Goal: Information Seeking & Learning: Find specific fact

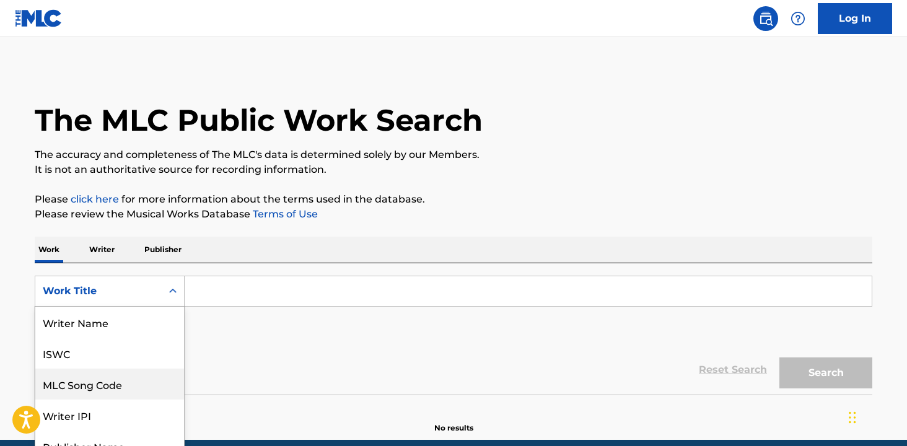
scroll to position [47, 0]
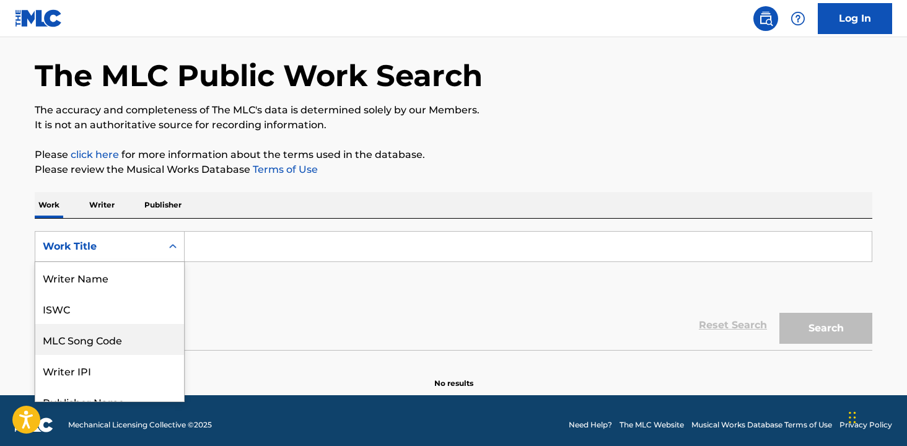
click at [161, 262] on div "MLC Song Code, 3 of 8. 8 results available. Use Up and Down to choose options, …" at bounding box center [110, 246] width 150 height 31
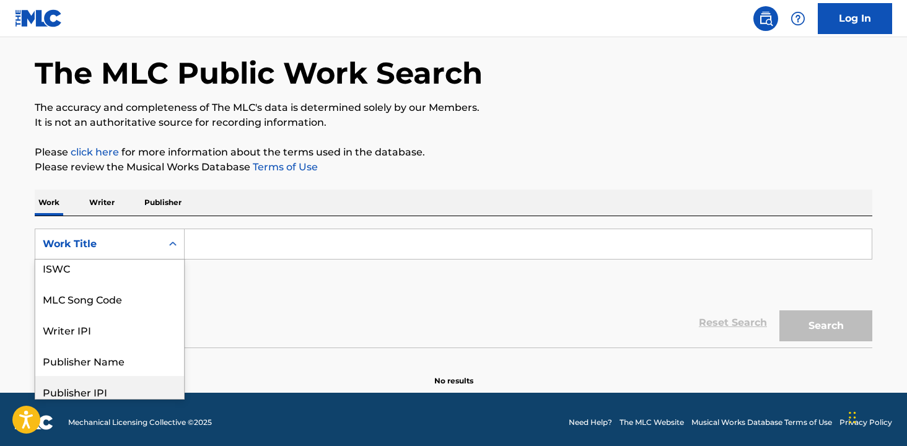
scroll to position [0, 0]
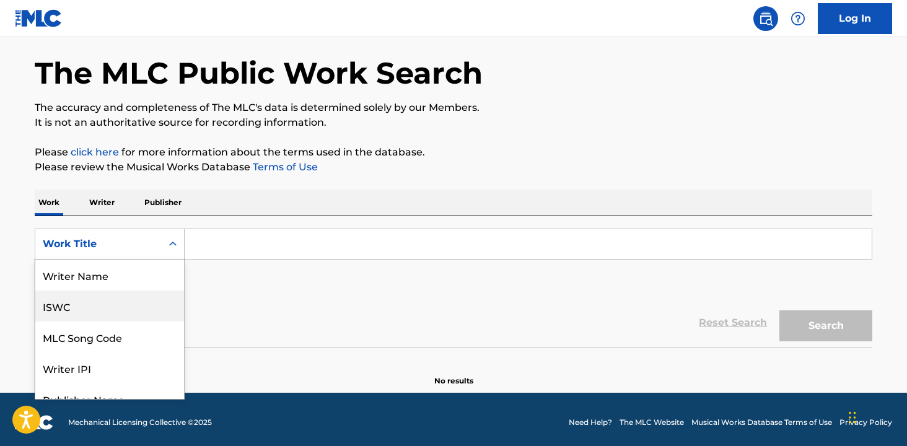
drag, startPoint x: 214, startPoint y: 296, endPoint x: 216, endPoint y: 258, distance: 37.9
click at [214, 296] on div "SearchWithCriteriadda9bd64-2141-4c01-b8ae-0600217813fb ISWC, 2 of 8. 8 results …" at bounding box center [454, 263] width 838 height 69
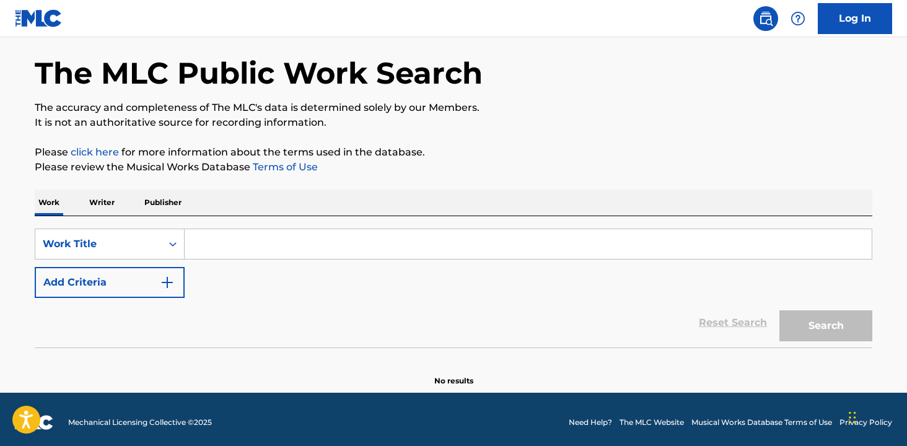
click at [217, 253] on input "Search Form" at bounding box center [528, 244] width 687 height 30
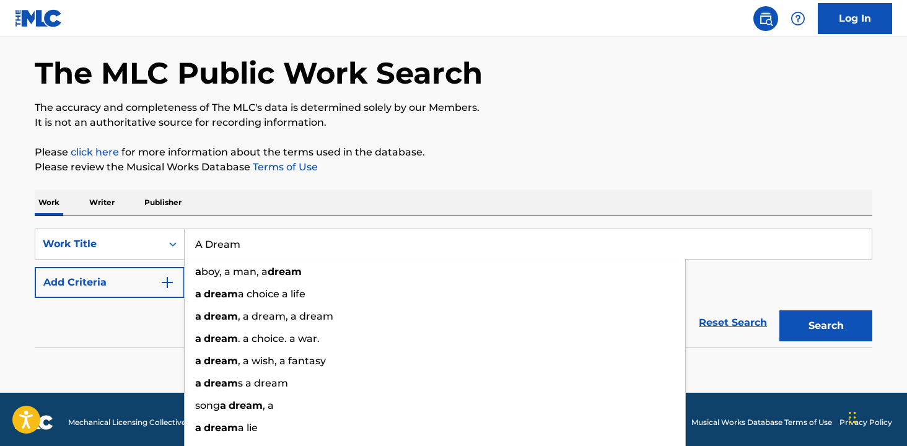
type input "A Dream"
click at [780, 311] on button "Search" at bounding box center [826, 326] width 93 height 31
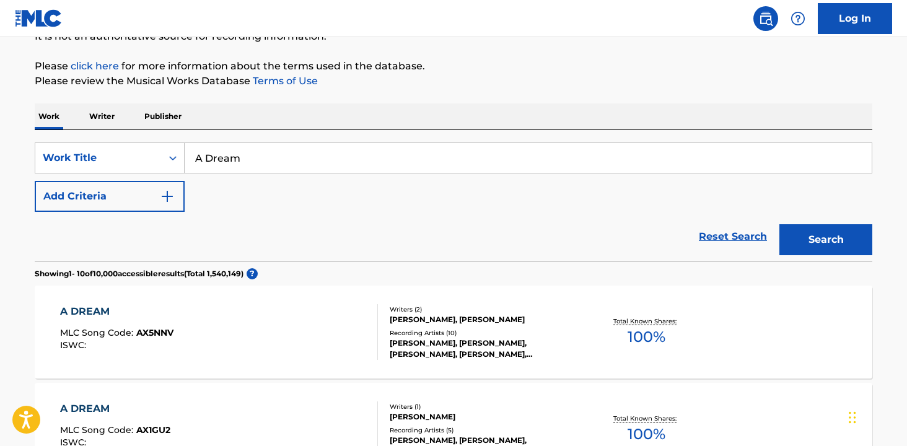
scroll to position [137, 0]
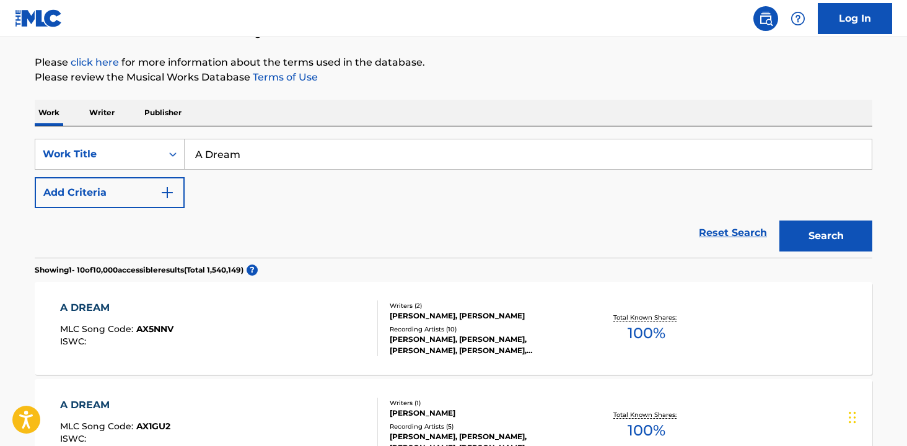
click at [164, 190] on img "Search Form" at bounding box center [167, 192] width 15 height 15
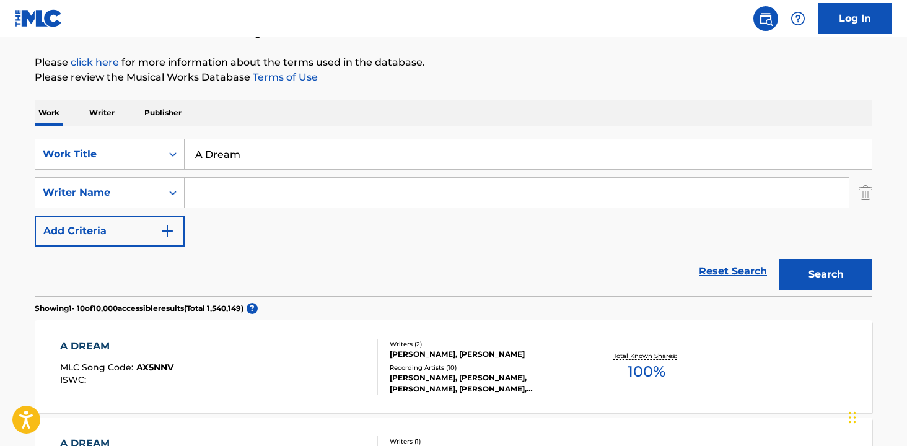
click at [866, 196] on img "Search Form" at bounding box center [866, 192] width 14 height 31
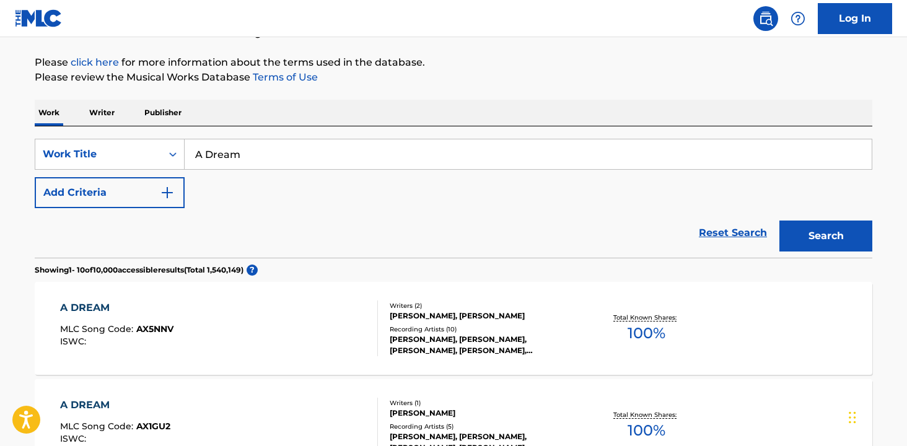
click at [165, 190] on img "Search Form" at bounding box center [167, 192] width 15 height 15
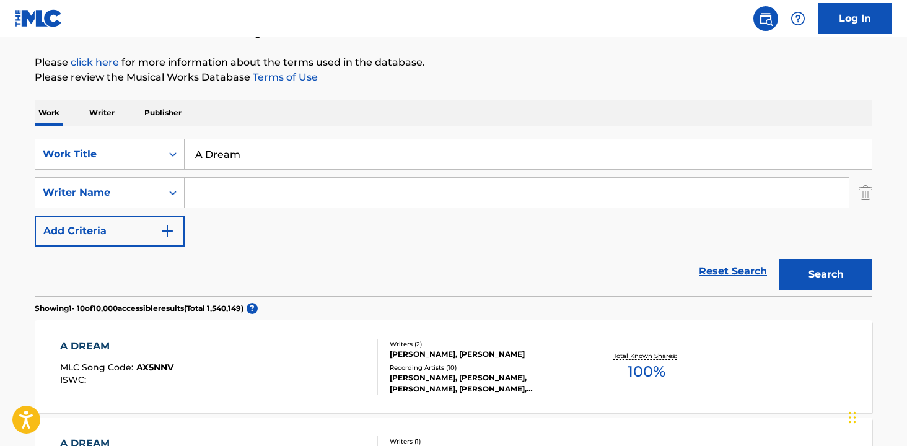
click at [136, 235] on button "Add Criteria" at bounding box center [110, 231] width 150 height 31
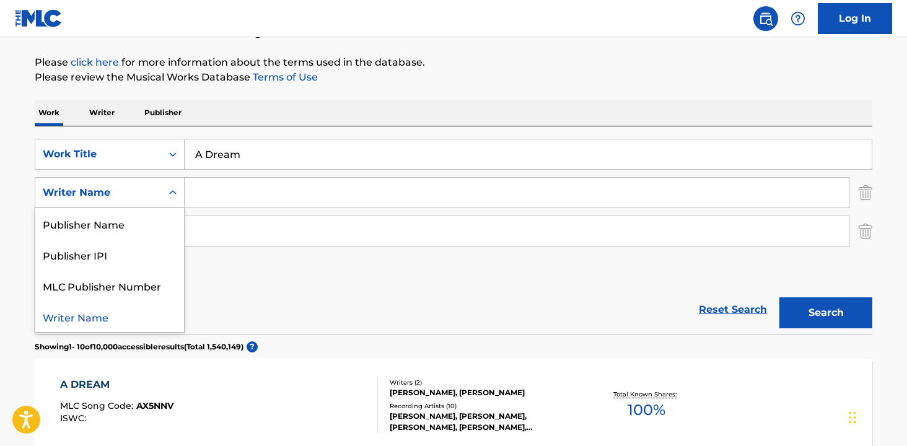
click at [148, 204] on div "Writer Name" at bounding box center [98, 193] width 126 height 24
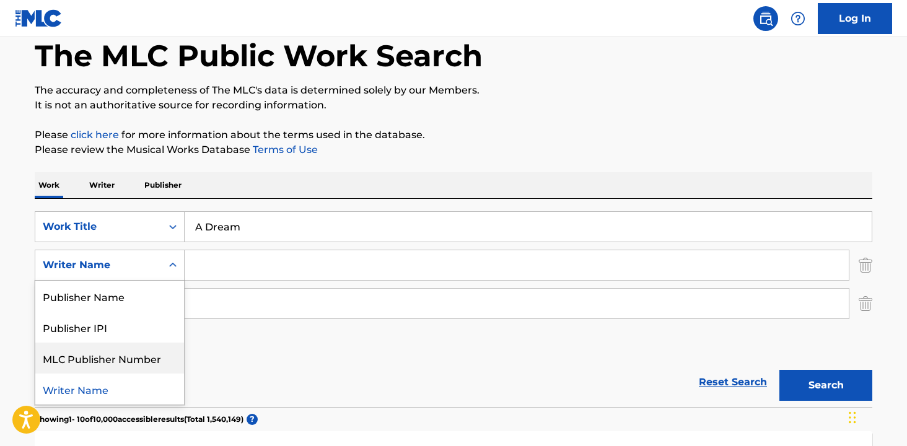
scroll to position [62, 0]
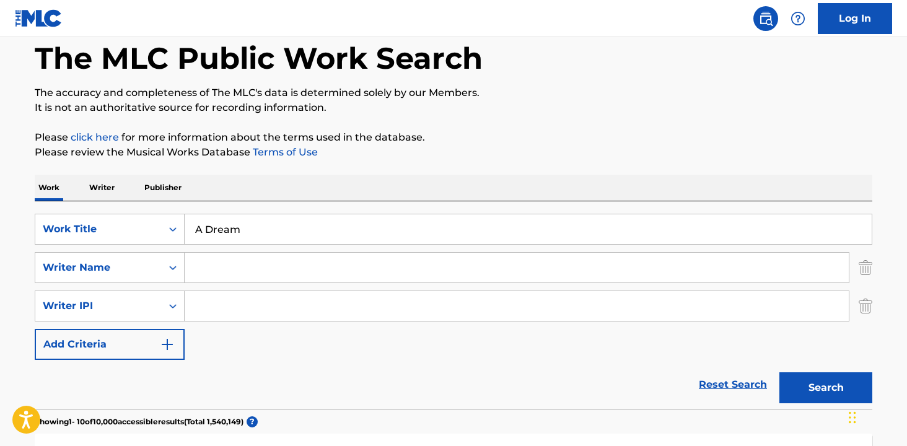
click at [284, 295] on input "Search Form" at bounding box center [517, 306] width 664 height 30
click at [871, 266] on img "Search Form" at bounding box center [866, 267] width 14 height 31
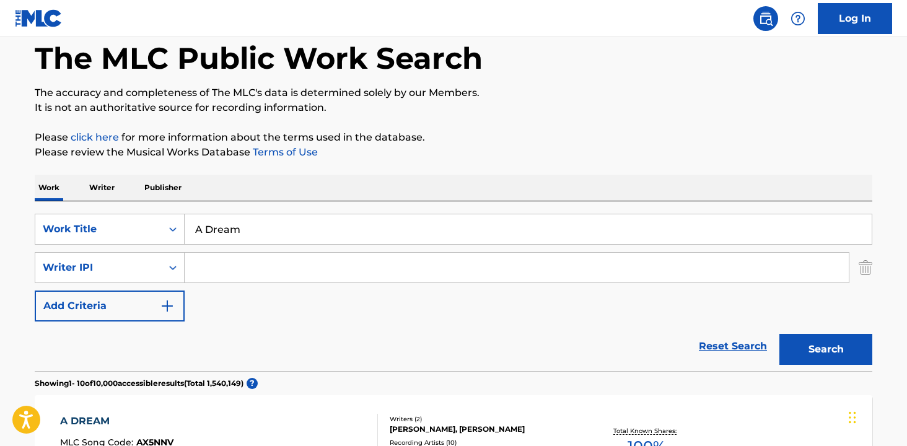
click at [864, 269] on img "Search Form" at bounding box center [866, 267] width 14 height 31
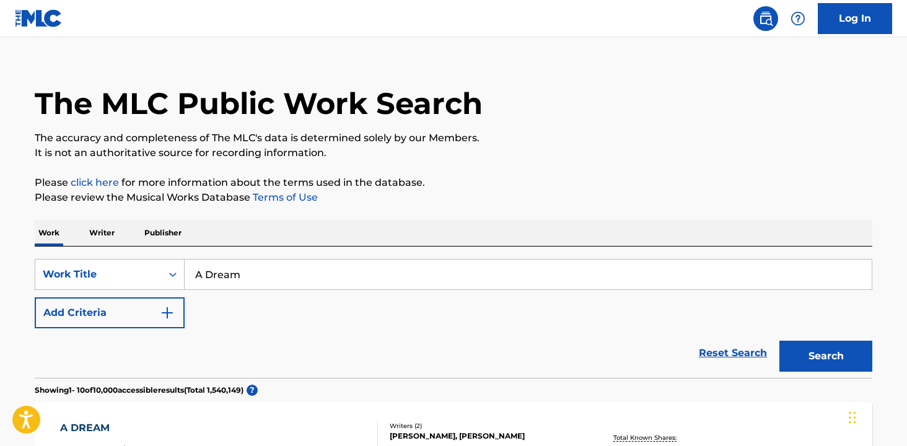
scroll to position [0, 0]
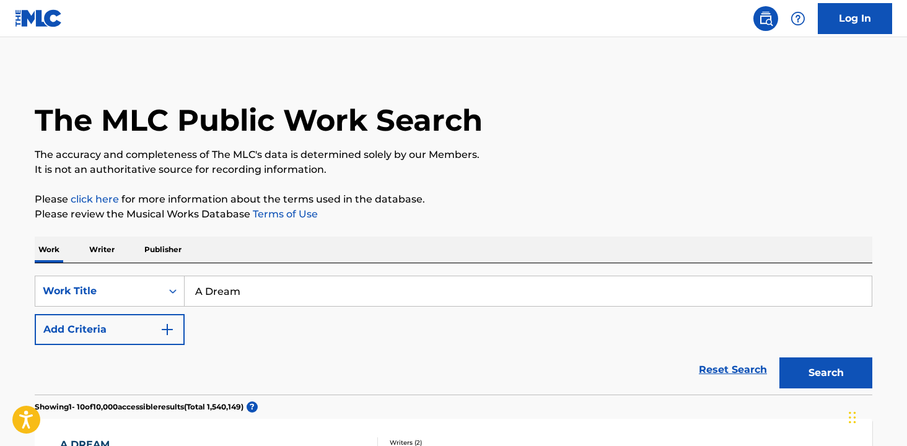
click at [107, 247] on p "Writer" at bounding box center [102, 250] width 33 height 26
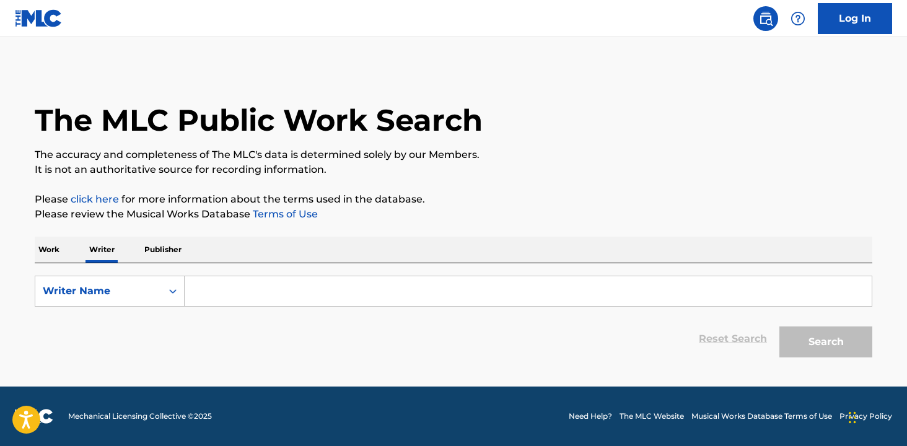
click at [165, 250] on p "Publisher" at bounding box center [163, 250] width 45 height 26
click at [104, 251] on p "Writer" at bounding box center [102, 250] width 33 height 26
click at [206, 285] on input "Search Form" at bounding box center [528, 291] width 687 height 30
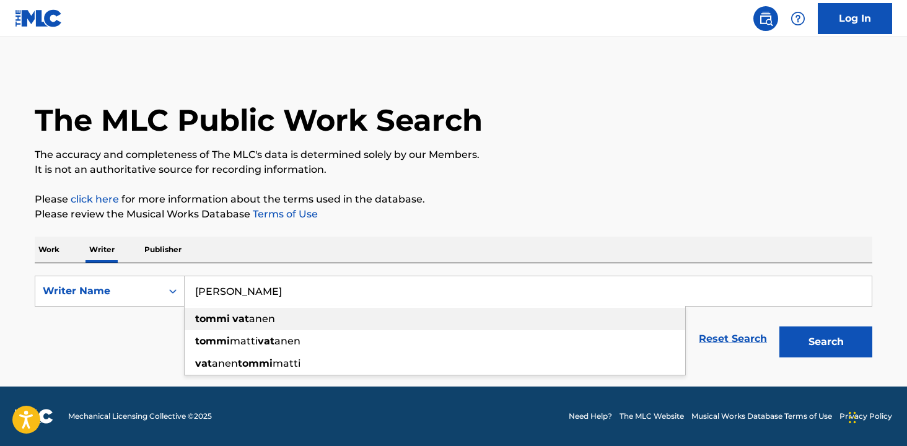
click at [223, 322] on strong "tommi" at bounding box center [212, 319] width 35 height 12
type input "[PERSON_NAME]"
click at [798, 343] on button "Search" at bounding box center [826, 342] width 93 height 31
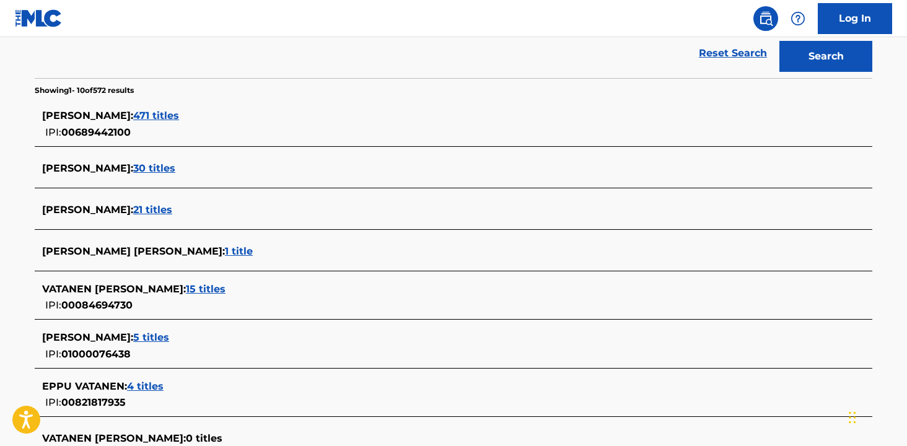
scroll to position [292, 0]
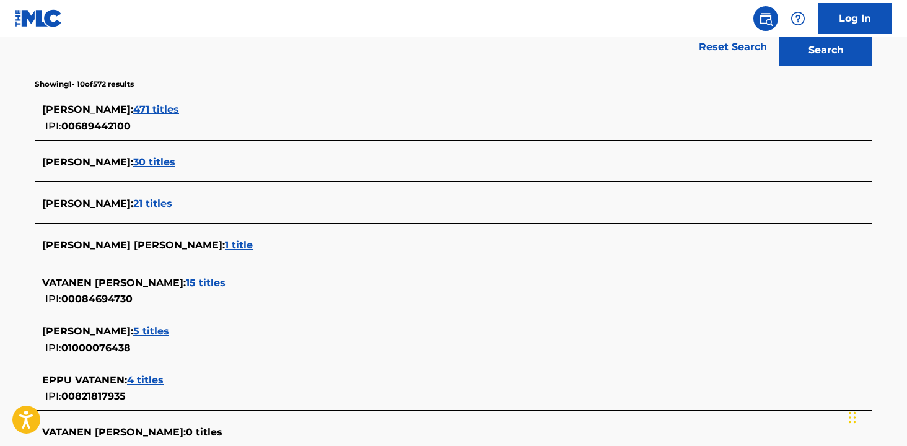
click at [147, 161] on span "30 titles" at bounding box center [154, 162] width 42 height 12
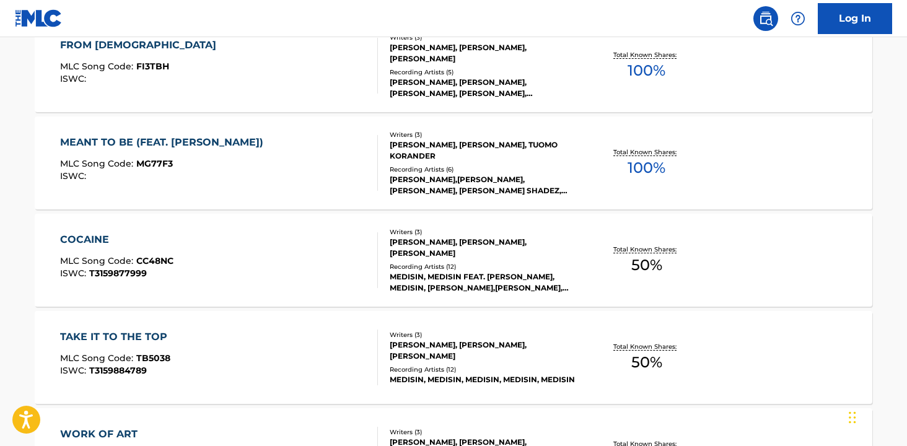
scroll to position [0, 0]
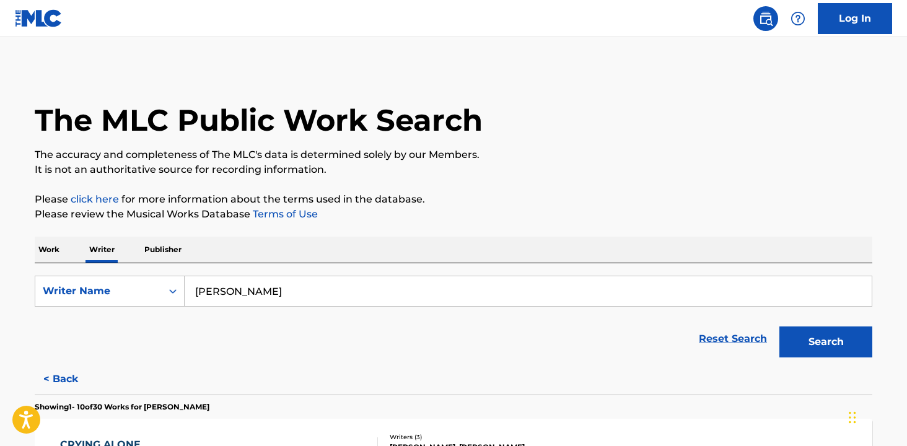
click at [708, 112] on div "The MLC Public Work Search" at bounding box center [454, 113] width 838 height 90
